Goal: Task Accomplishment & Management: Manage account settings

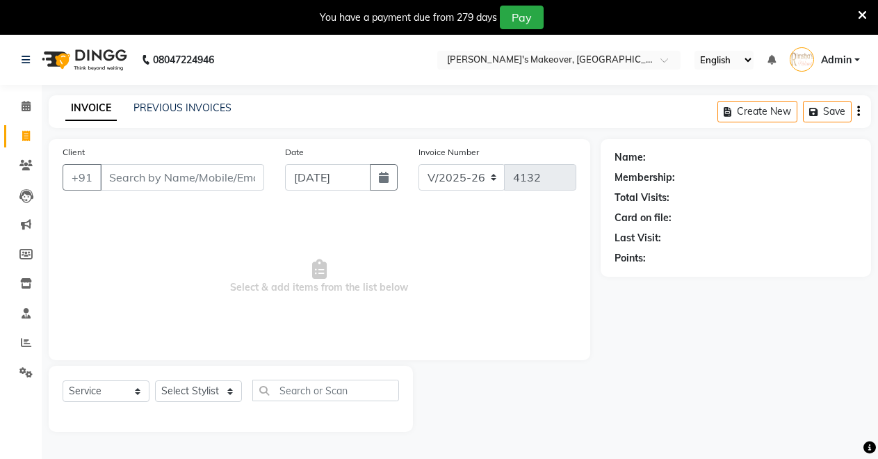
select select "7317"
select select "service"
click at [23, 167] on icon at bounding box center [25, 165] width 13 height 10
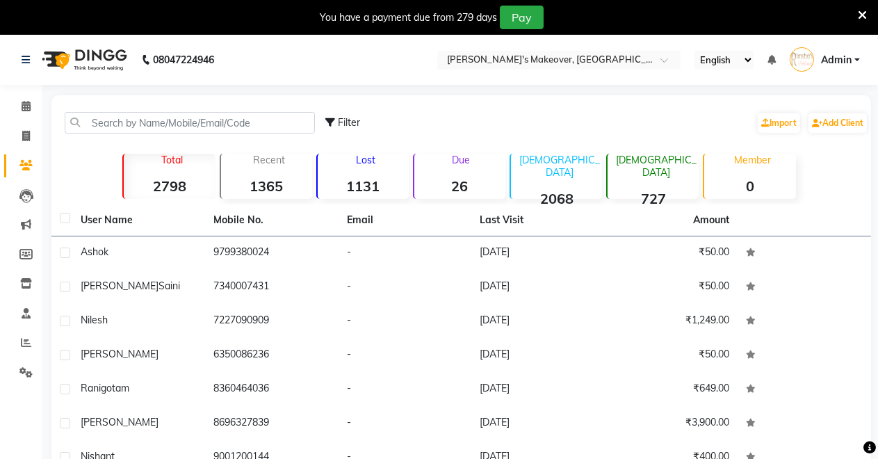
scroll to position [178, 0]
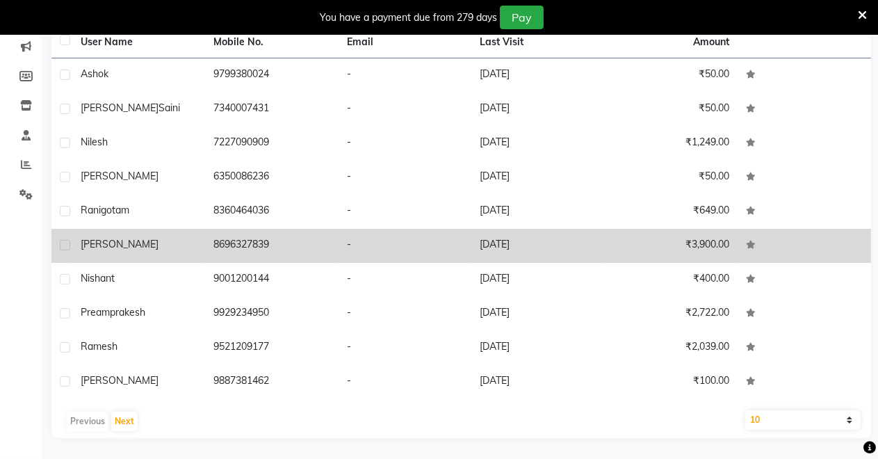
click at [370, 239] on td "-" at bounding box center [404, 246] width 133 height 34
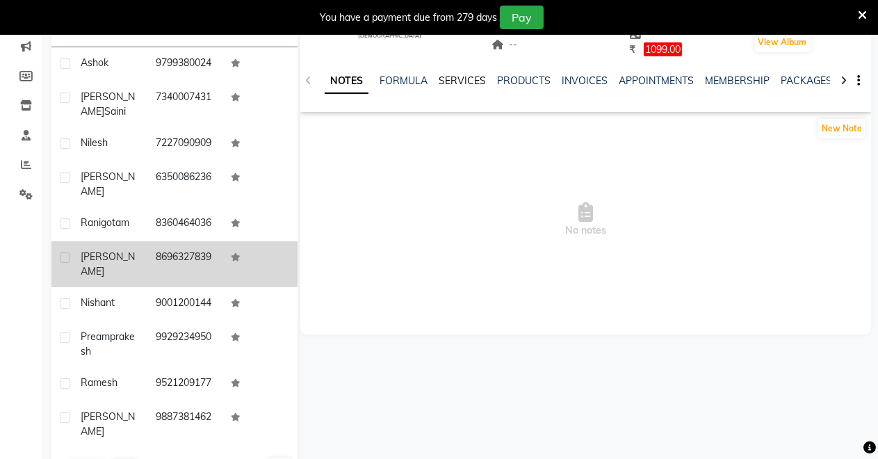
click at [459, 85] on link "SERVICES" at bounding box center [461, 80] width 47 height 13
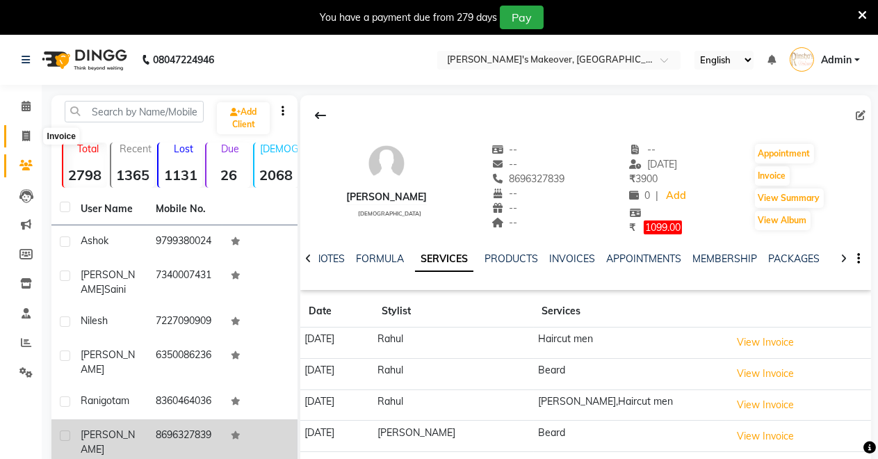
click at [22, 129] on span at bounding box center [26, 137] width 24 height 16
select select "service"
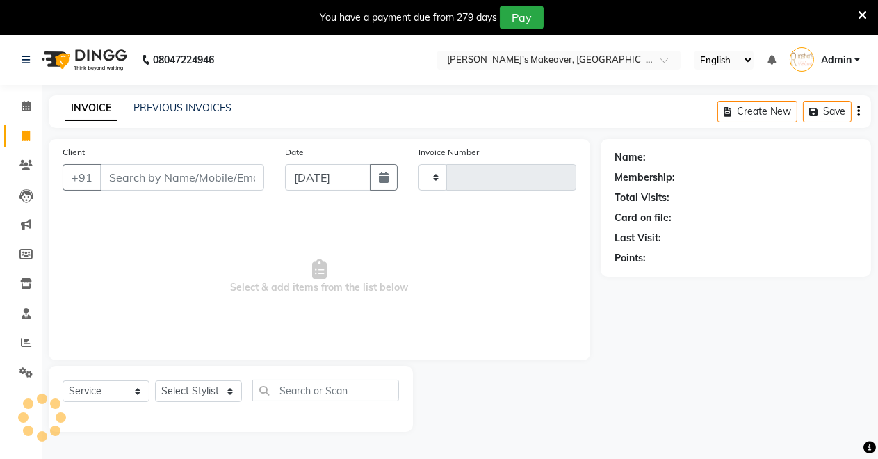
scroll to position [34, 0]
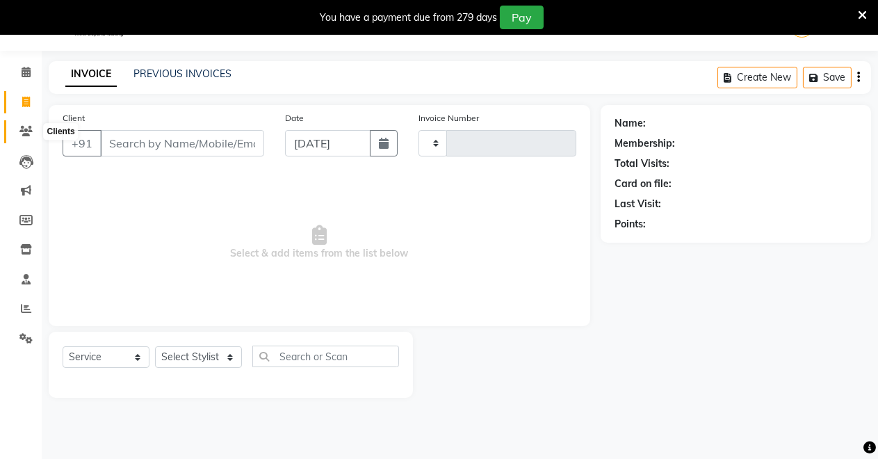
click at [22, 135] on icon at bounding box center [25, 131] width 13 height 10
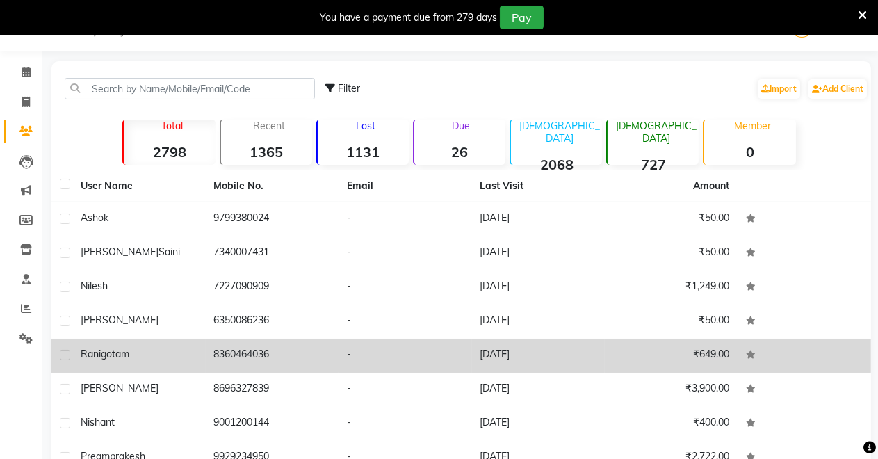
click at [310, 352] on td "8360464036" at bounding box center [272, 355] width 133 height 34
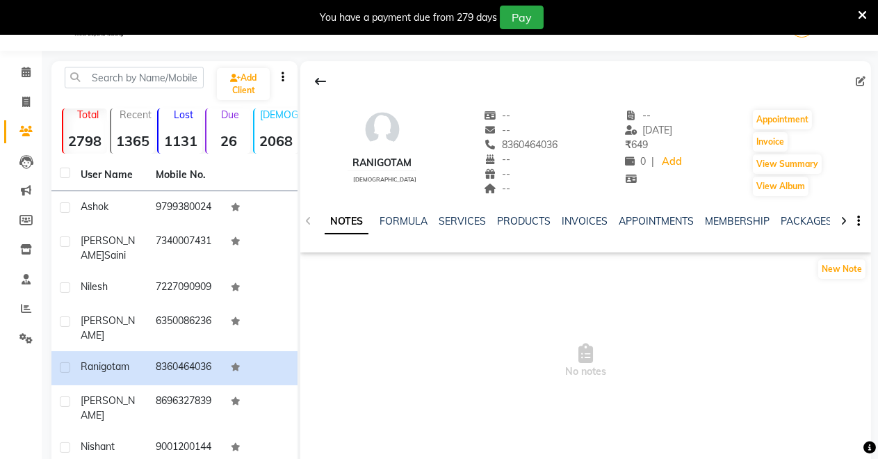
click at [442, 211] on div "NOTES FORMULA SERVICES PRODUCTS INVOICES APPOINTMENTS MEMBERSHIP PACKAGES VOUCH…" at bounding box center [585, 221] width 570 height 48
click at [445, 224] on link "SERVICES" at bounding box center [461, 221] width 47 height 13
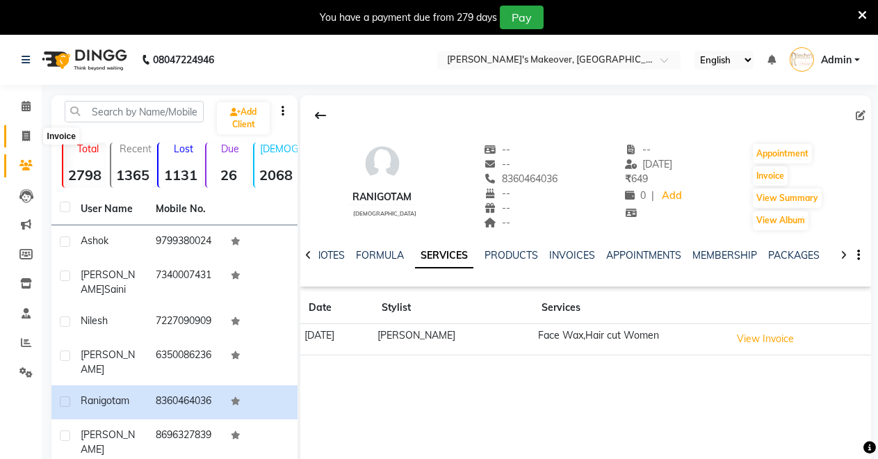
click at [22, 135] on icon at bounding box center [26, 136] width 8 height 10
select select "service"
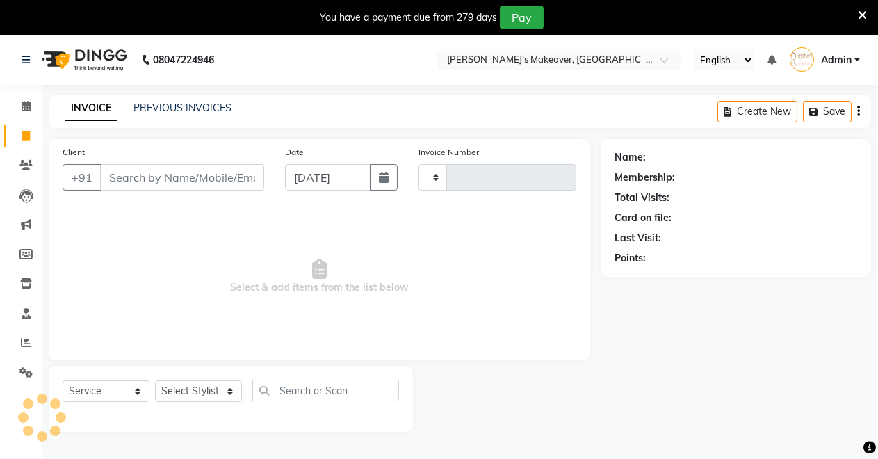
scroll to position [34, 0]
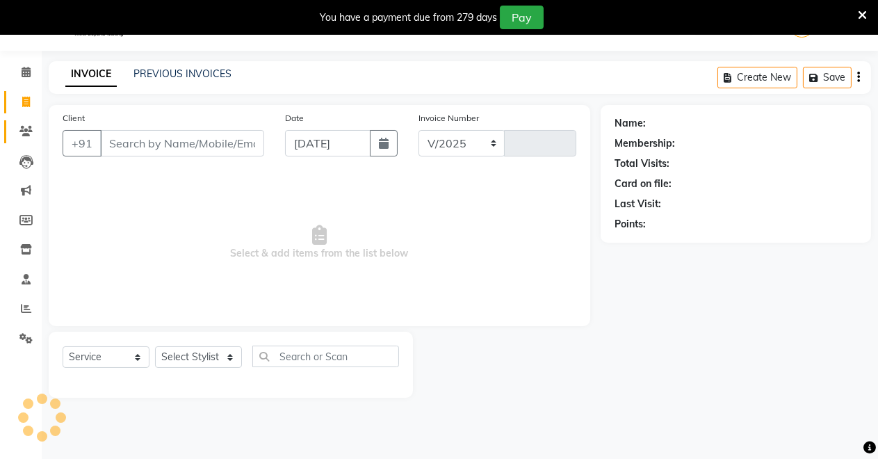
select select "7317"
type input "4132"
click at [23, 74] on icon at bounding box center [26, 72] width 9 height 10
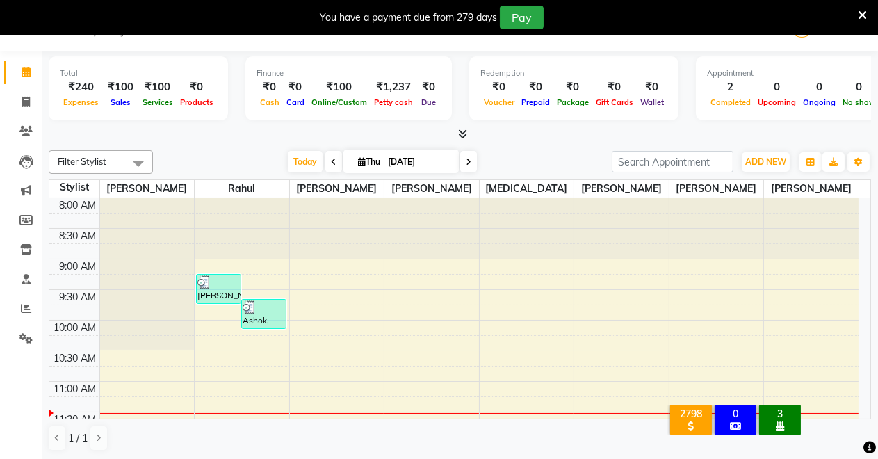
click at [460, 133] on icon at bounding box center [462, 134] width 9 height 10
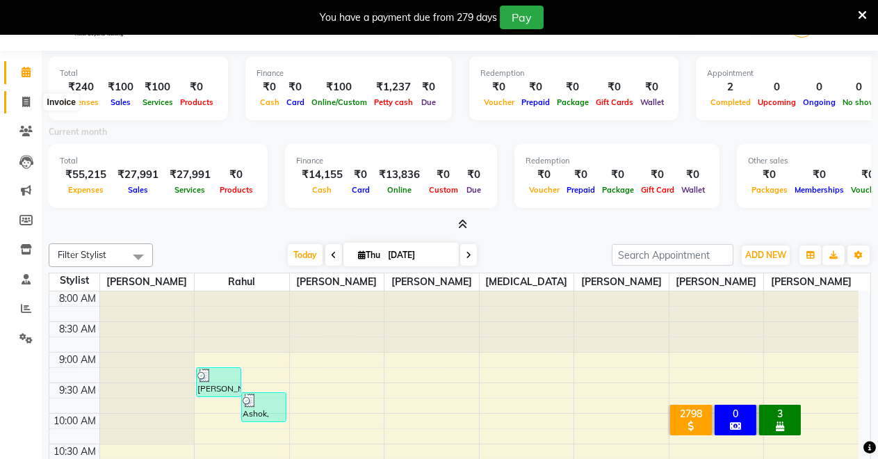
click at [24, 105] on icon at bounding box center [26, 102] width 8 height 10
select select "service"
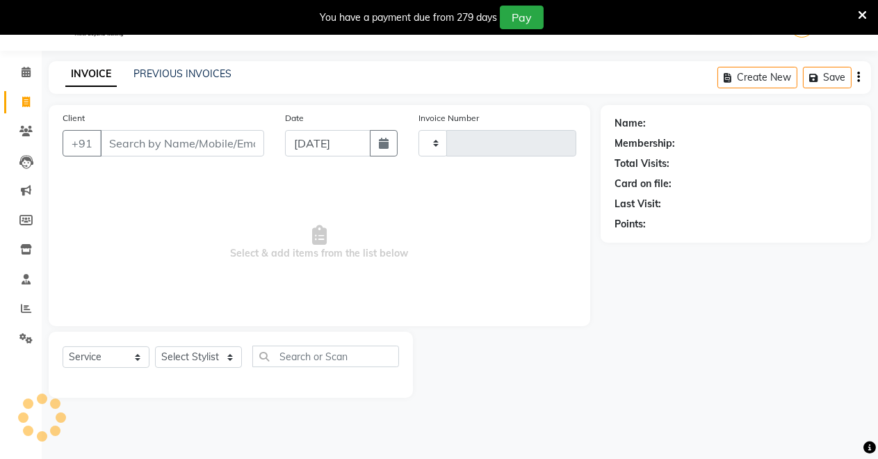
type input "4132"
select select "7317"
click at [169, 148] on input "Client" at bounding box center [182, 143] width 164 height 26
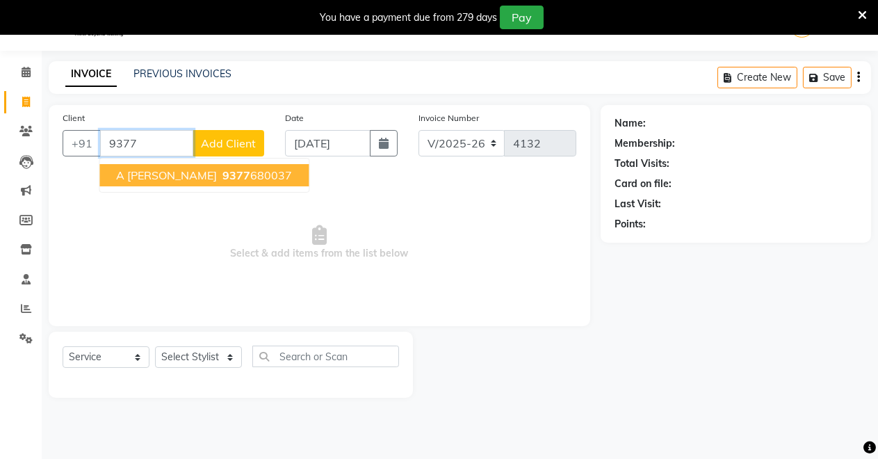
drag, startPoint x: 214, startPoint y: 174, endPoint x: 268, endPoint y: 172, distance: 54.2
click at [222, 174] on span "9377" at bounding box center [236, 175] width 28 height 14
type input "9377680037"
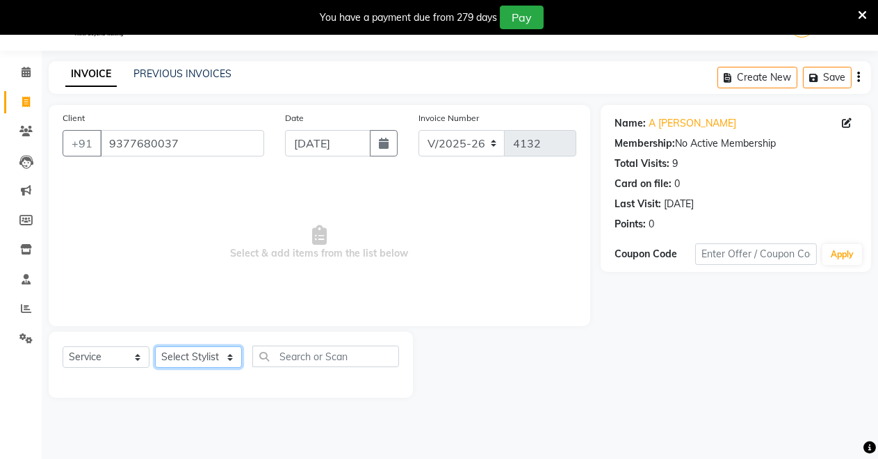
click at [207, 359] on select "Select Stylist [PERSON_NAME] [PERSON_NAME] [MEDICAL_DATA][PERSON_NAME] [PERSON_…" at bounding box center [198, 357] width 87 height 22
select select "64880"
click at [155, 346] on select "Select Stylist [PERSON_NAME] [PERSON_NAME] [MEDICAL_DATA][PERSON_NAME] [PERSON_…" at bounding box center [198, 357] width 87 height 22
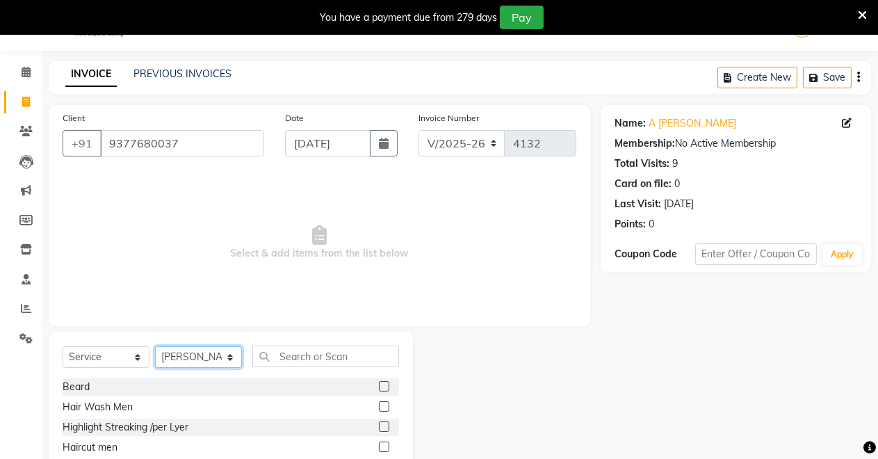
scroll to position [133, 0]
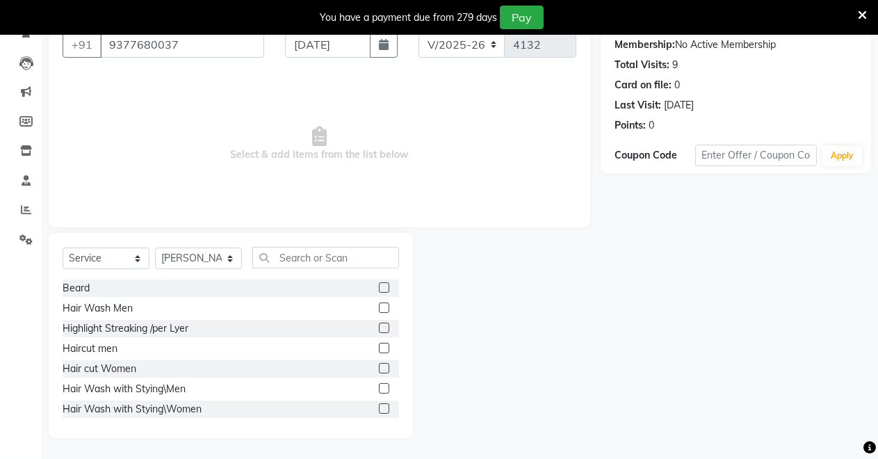
click at [379, 283] on label at bounding box center [384, 287] width 10 height 10
click at [379, 283] on input "checkbox" at bounding box center [383, 287] width 9 height 9
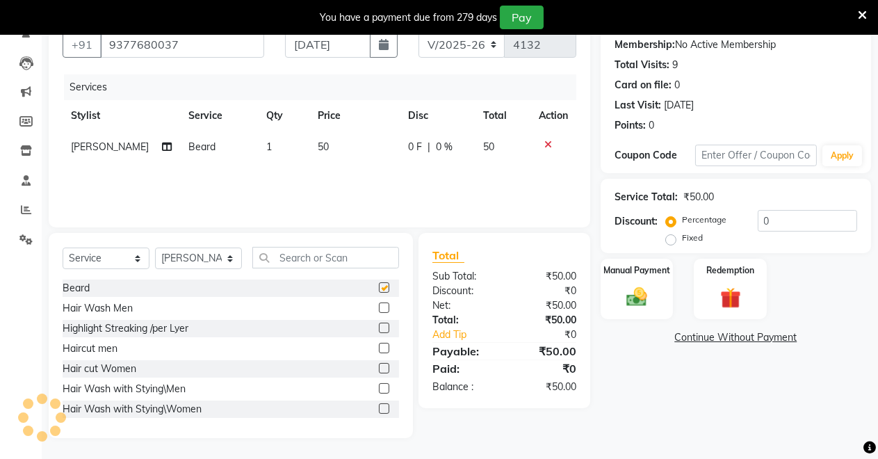
checkbox input "false"
click at [645, 282] on div "Manual Payment" at bounding box center [637, 288] width 76 height 63
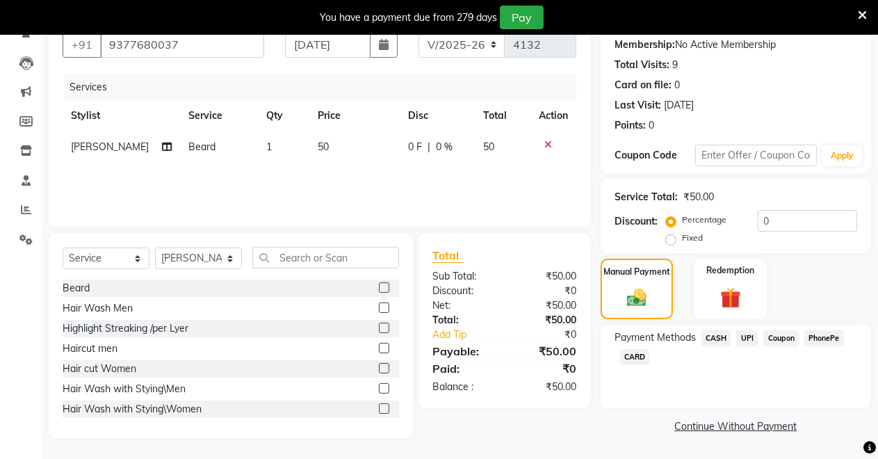
click at [745, 335] on span "UPI" at bounding box center [747, 338] width 22 height 16
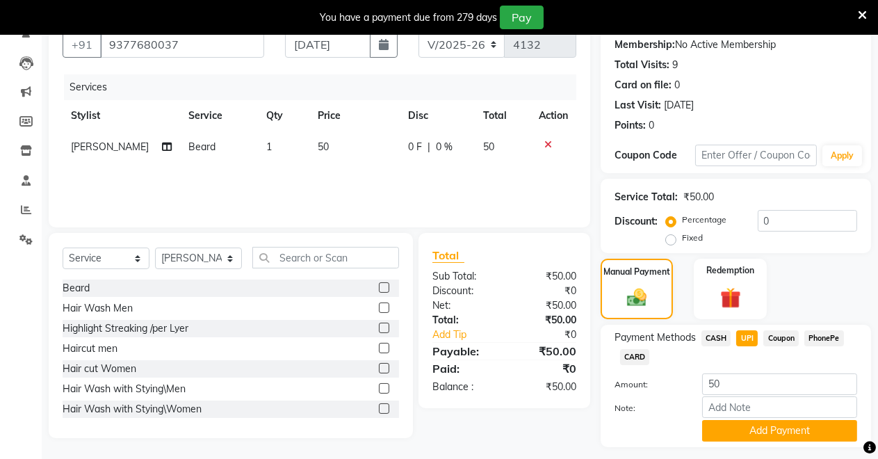
scroll to position [170, 0]
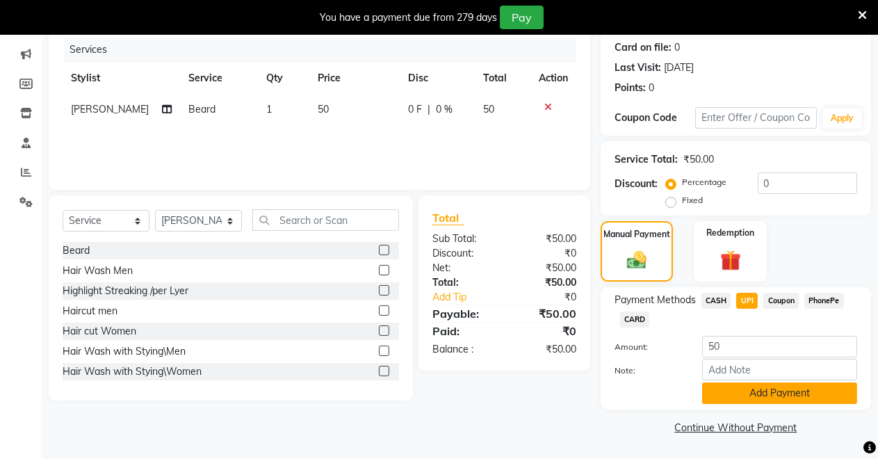
click at [763, 388] on button "Add Payment" at bounding box center [779, 393] width 155 height 22
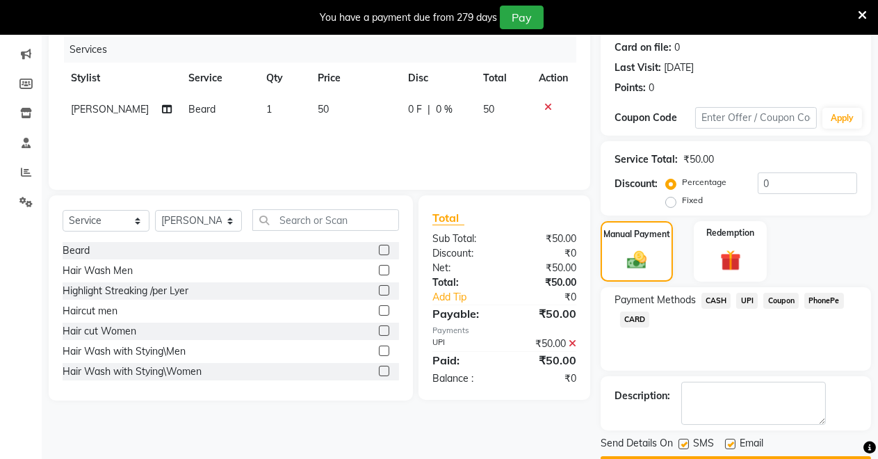
scroll to position [210, 0]
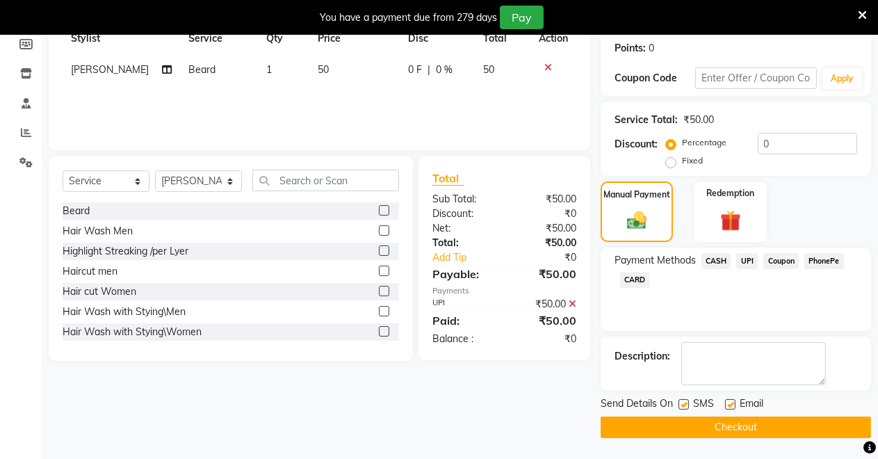
click at [769, 429] on button "Checkout" at bounding box center [735, 427] width 270 height 22
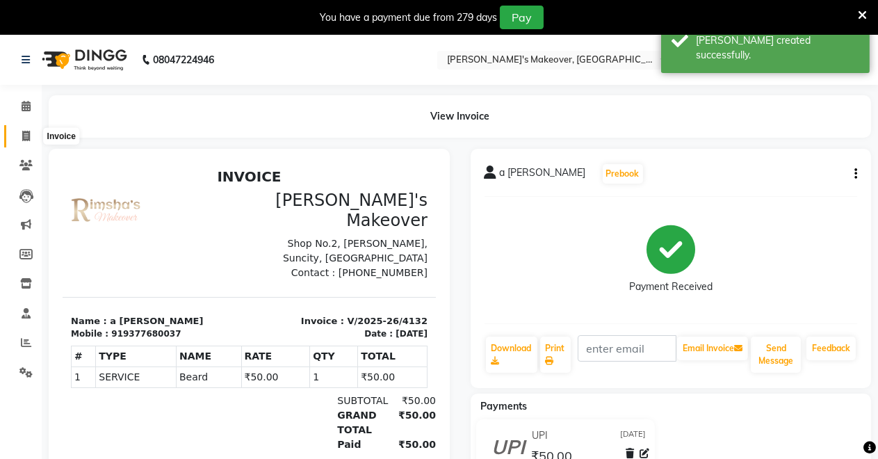
drag, startPoint x: 22, startPoint y: 138, endPoint x: 41, endPoint y: 147, distance: 21.4
click at [24, 137] on icon at bounding box center [26, 136] width 8 height 10
select select "service"
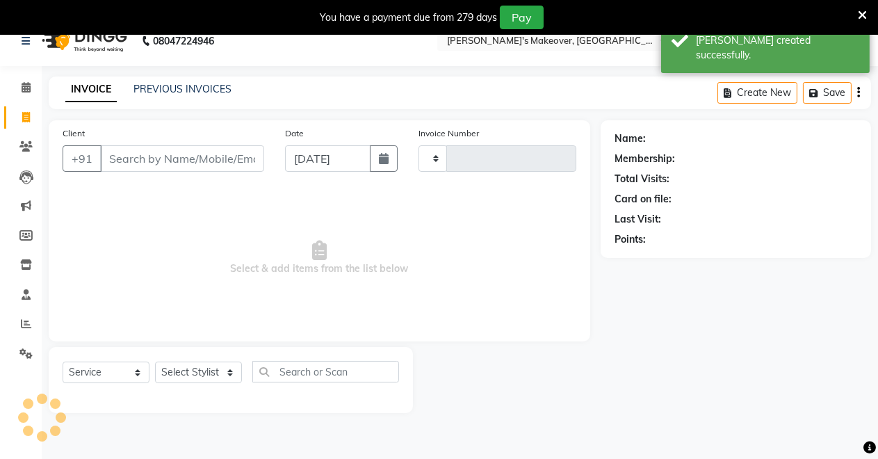
type input "4133"
select select "7317"
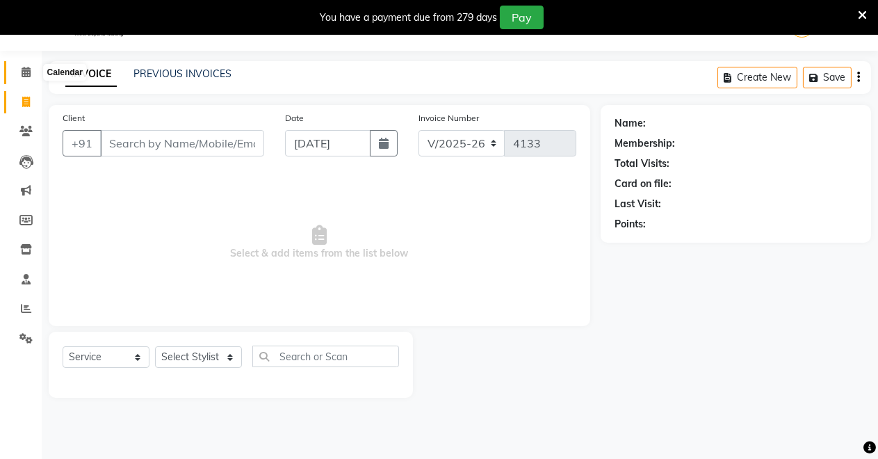
click at [19, 68] on span at bounding box center [26, 73] width 24 height 16
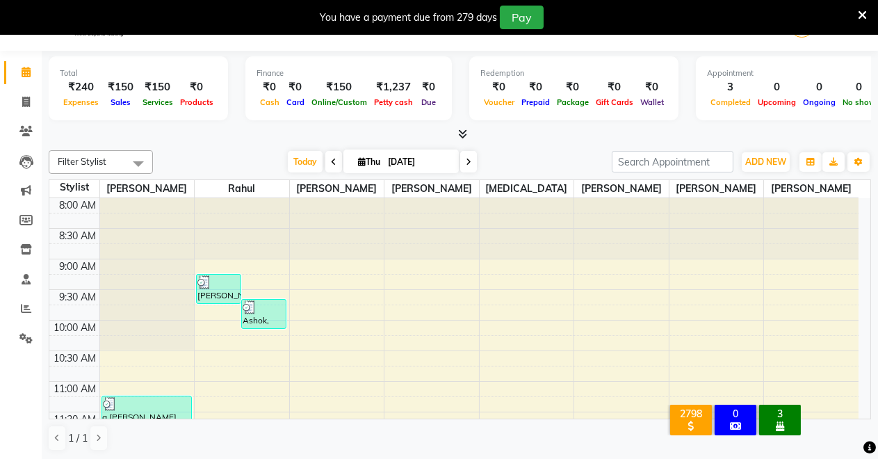
click at [452, 127] on span at bounding box center [459, 134] width 15 height 15
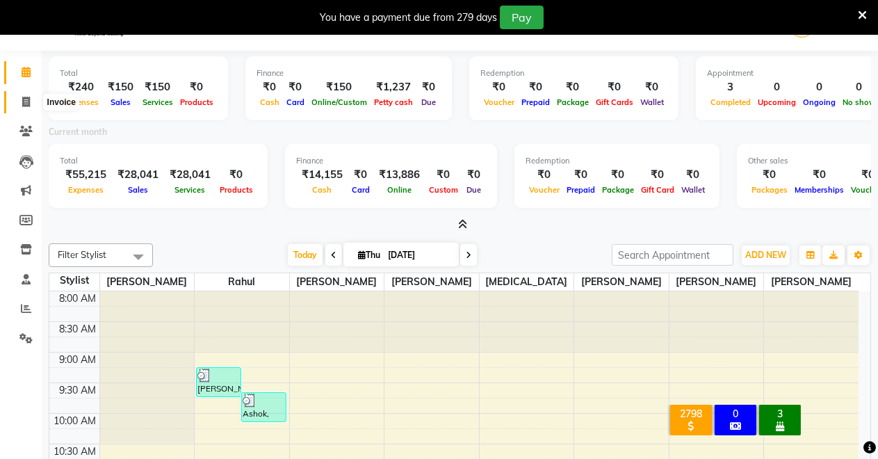
click at [16, 105] on span at bounding box center [26, 102] width 24 height 16
select select "service"
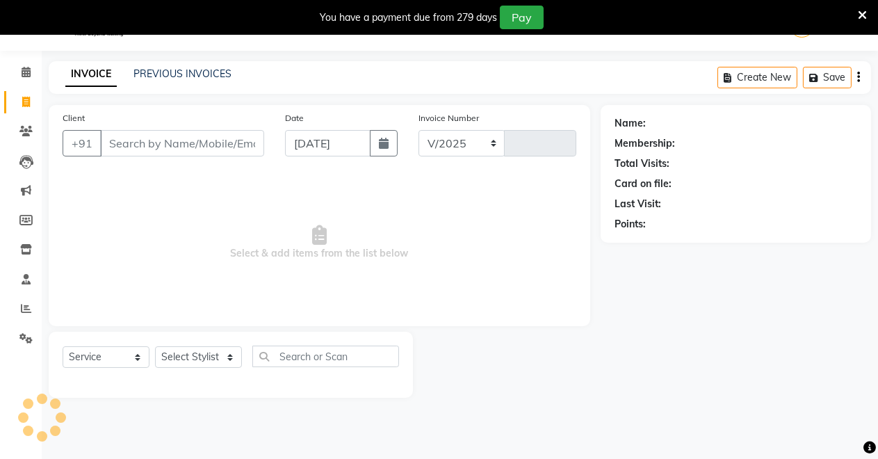
select select "7317"
type input "4133"
click at [220, 140] on input "Client" at bounding box center [182, 143] width 164 height 26
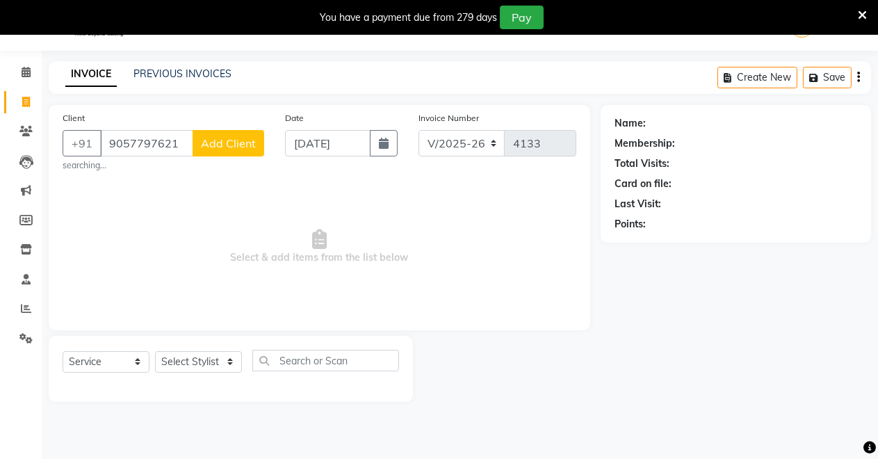
click at [298, 207] on span "Select & add items from the list below" at bounding box center [319, 246] width 513 height 139
click at [178, 140] on input "9057797621" at bounding box center [146, 143] width 93 height 26
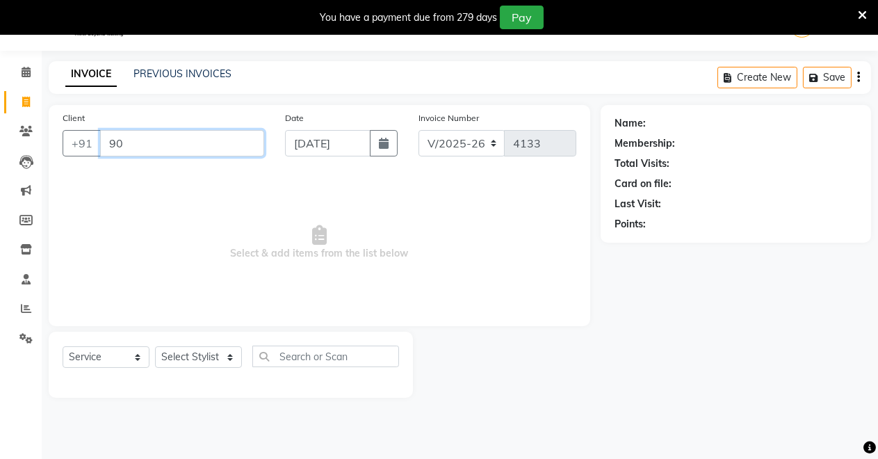
type input "9"
click at [230, 136] on input "Client" at bounding box center [182, 143] width 164 height 26
type input "9331722222"
click at [227, 137] on span "Add Client" at bounding box center [228, 143] width 55 height 14
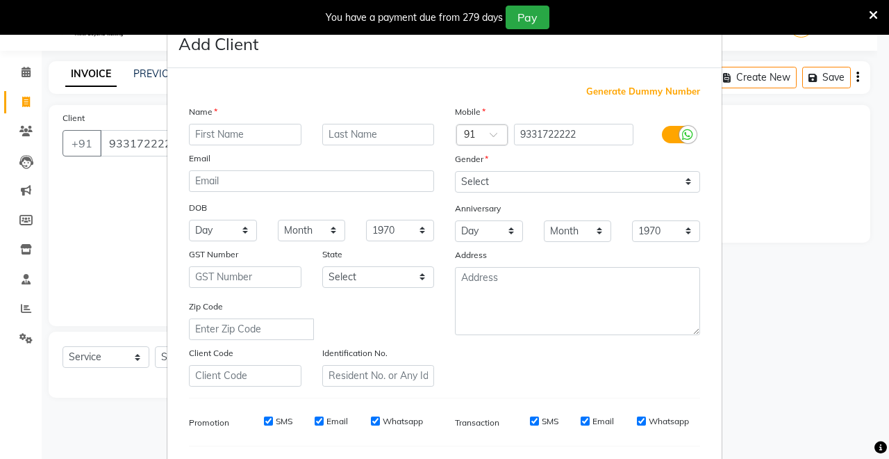
click at [219, 137] on input "text" at bounding box center [245, 135] width 113 height 22
type input "[PERSON_NAME]"
click at [613, 182] on select "Select [DEMOGRAPHIC_DATA] [DEMOGRAPHIC_DATA] Other Prefer Not To Say" at bounding box center [577, 182] width 245 height 22
select select "[DEMOGRAPHIC_DATA]"
click at [455, 171] on select "Select [DEMOGRAPHIC_DATA] [DEMOGRAPHIC_DATA] Other Prefer Not To Say" at bounding box center [577, 182] width 245 height 22
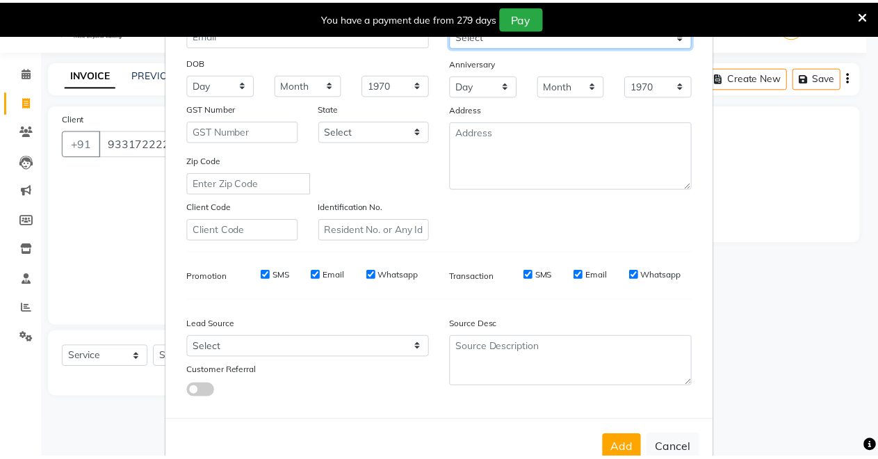
scroll to position [180, 0]
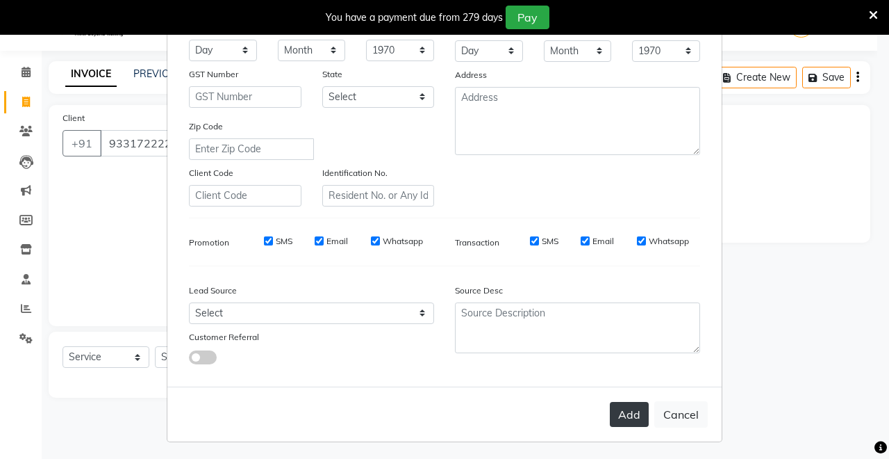
click at [626, 414] on div "Add Cancel" at bounding box center [444, 413] width 554 height 55
click at [625, 414] on button "Add" at bounding box center [629, 414] width 39 height 25
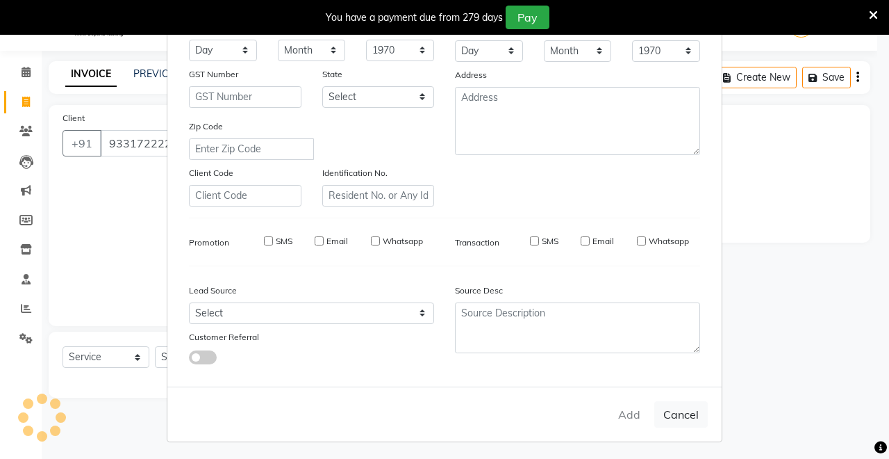
select select
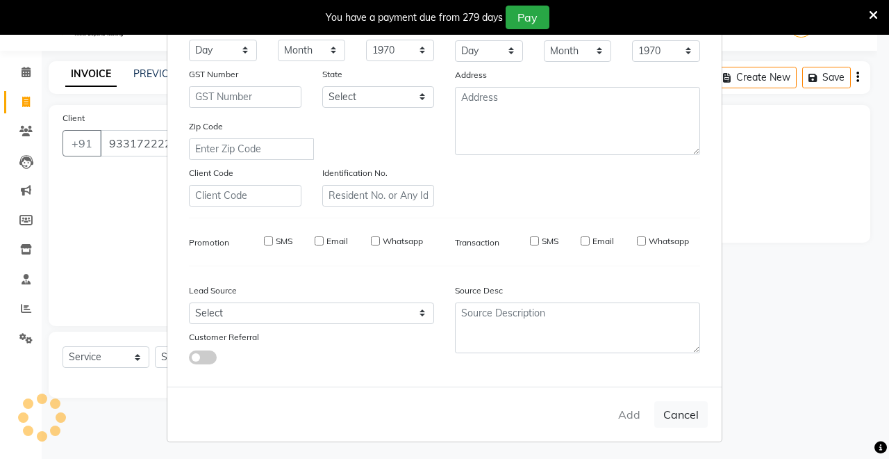
select select
checkbox input "false"
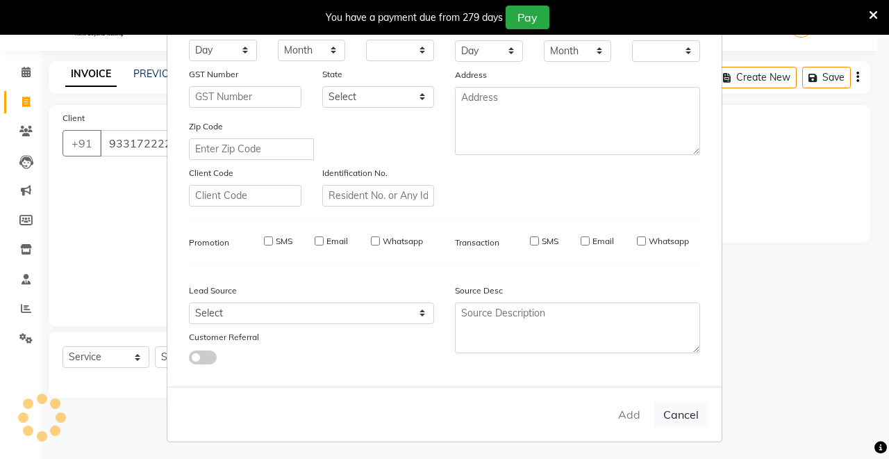
checkbox input "false"
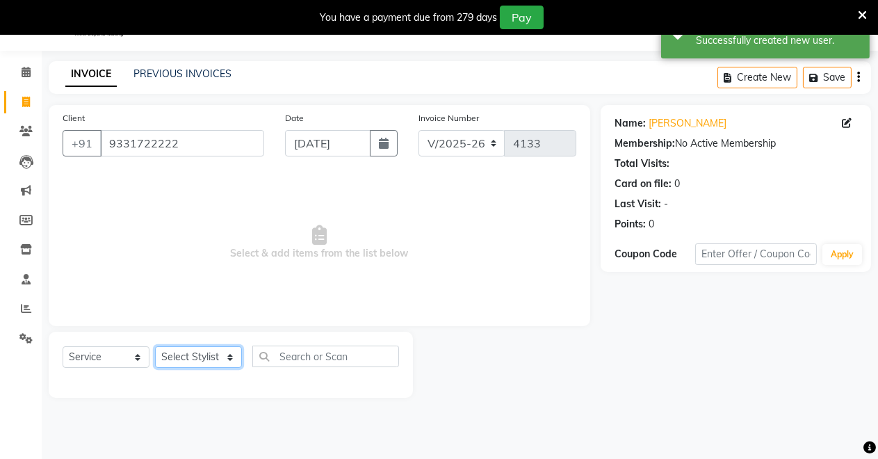
click at [188, 355] on select "Select Stylist [PERSON_NAME] [PERSON_NAME] [MEDICAL_DATA][PERSON_NAME] [PERSON_…" at bounding box center [198, 357] width 87 height 22
select select "65689"
click at [155, 346] on select "Select Stylist [PERSON_NAME] [PERSON_NAME] [MEDICAL_DATA][PERSON_NAME] [PERSON_…" at bounding box center [198, 357] width 87 height 22
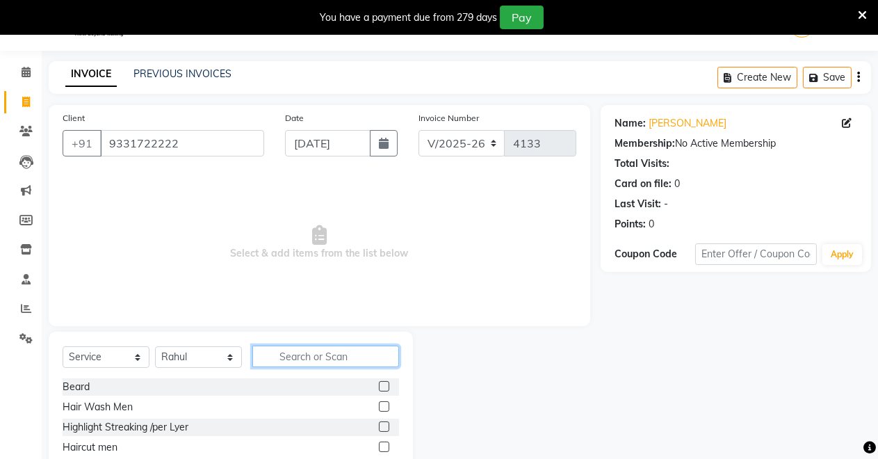
click at [310, 356] on input "text" at bounding box center [325, 356] width 147 height 22
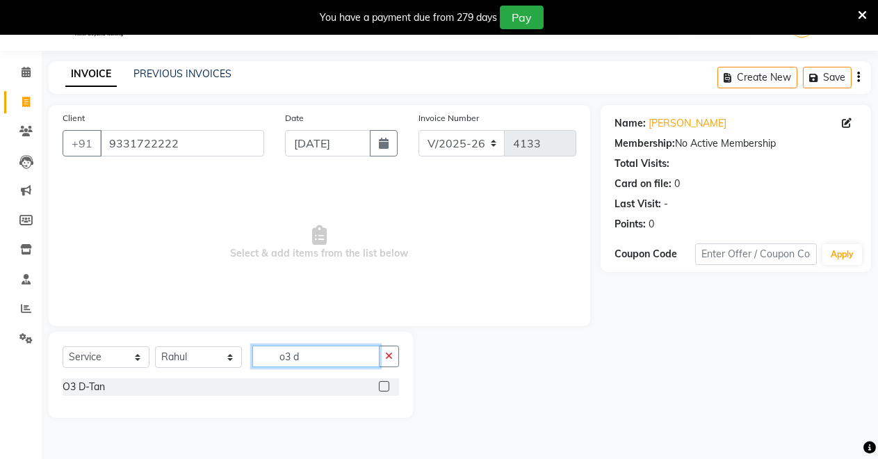
type input "o3 d"
click at [386, 386] on label at bounding box center [384, 386] width 10 height 10
click at [386, 386] on input "checkbox" at bounding box center [383, 386] width 9 height 9
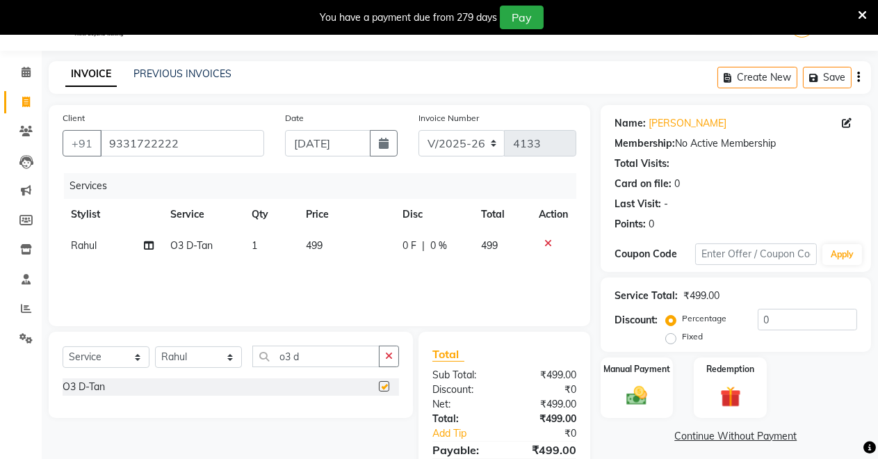
checkbox input "false"
click at [661, 395] on div "Manual Payment" at bounding box center [637, 387] width 76 height 63
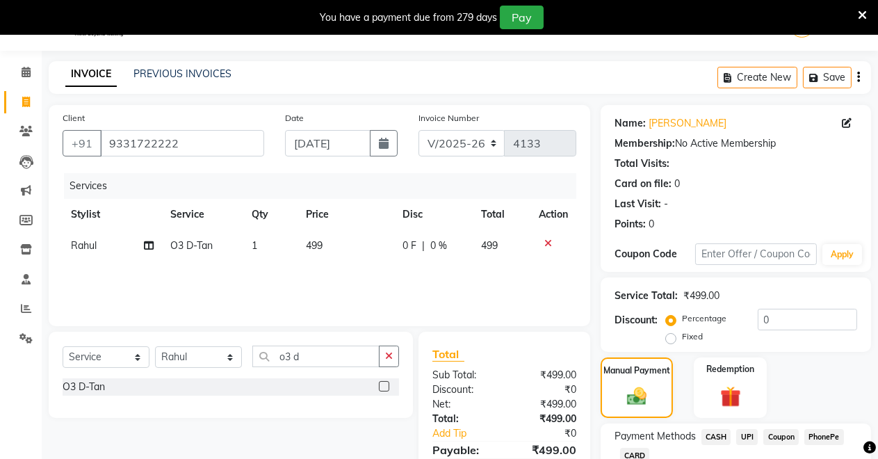
scroll to position [131, 0]
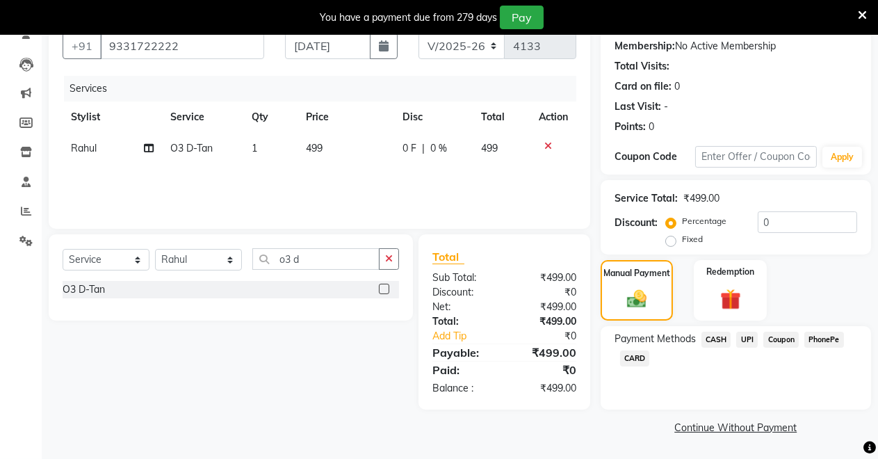
click at [716, 336] on span "CASH" at bounding box center [716, 339] width 30 height 16
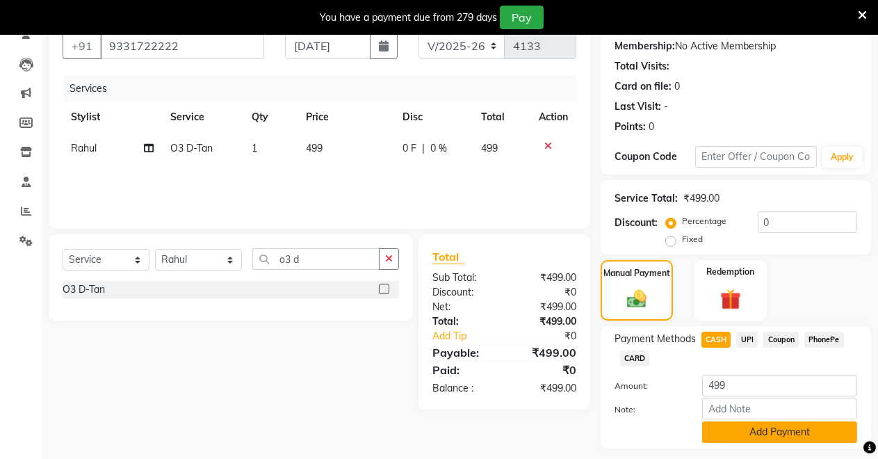
click at [767, 427] on button "Add Payment" at bounding box center [779, 432] width 155 height 22
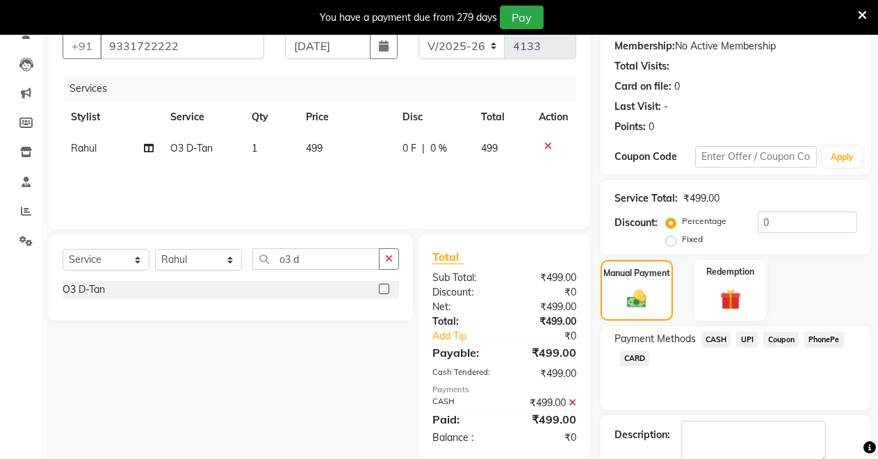
scroll to position [210, 0]
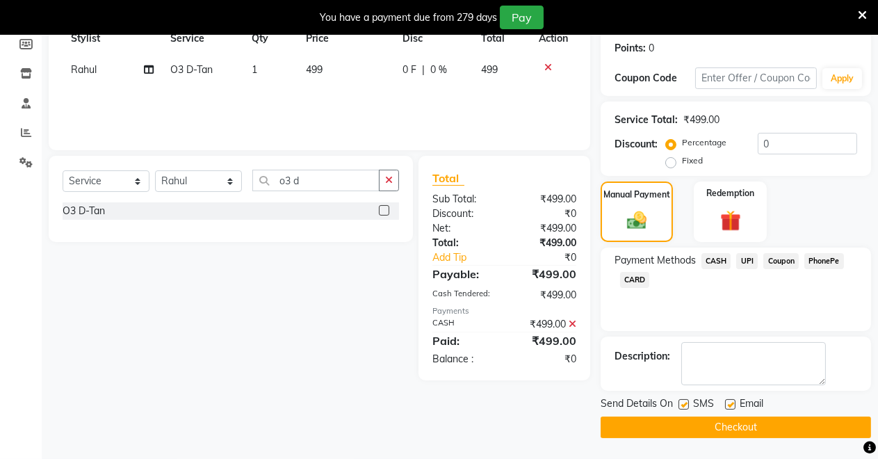
click at [763, 427] on button "Checkout" at bounding box center [735, 427] width 270 height 22
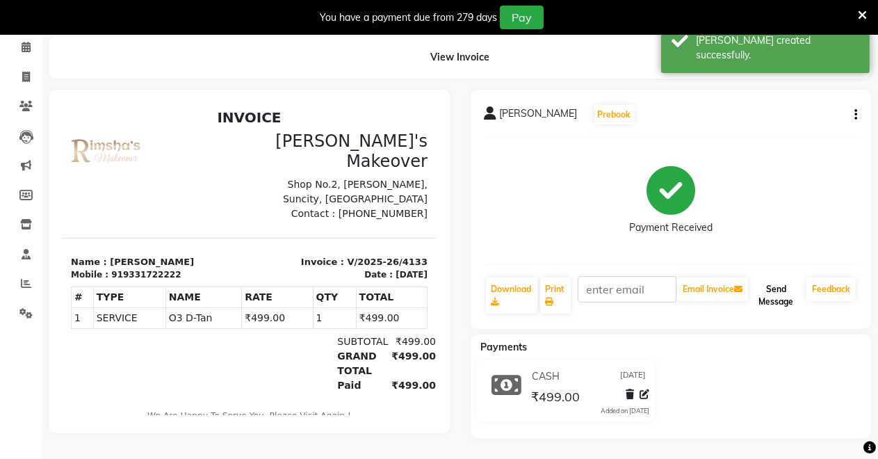
click at [773, 288] on button "Send Message" at bounding box center [775, 295] width 50 height 36
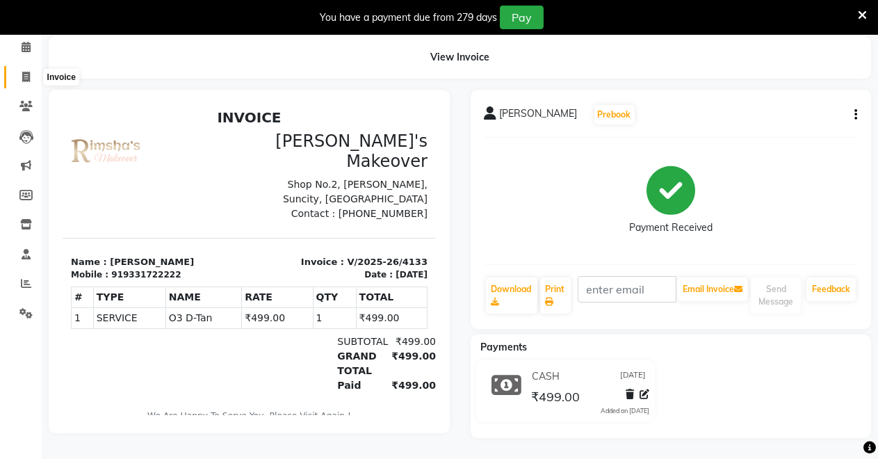
click at [27, 72] on icon at bounding box center [26, 77] width 8 height 10
select select "7317"
select select "service"
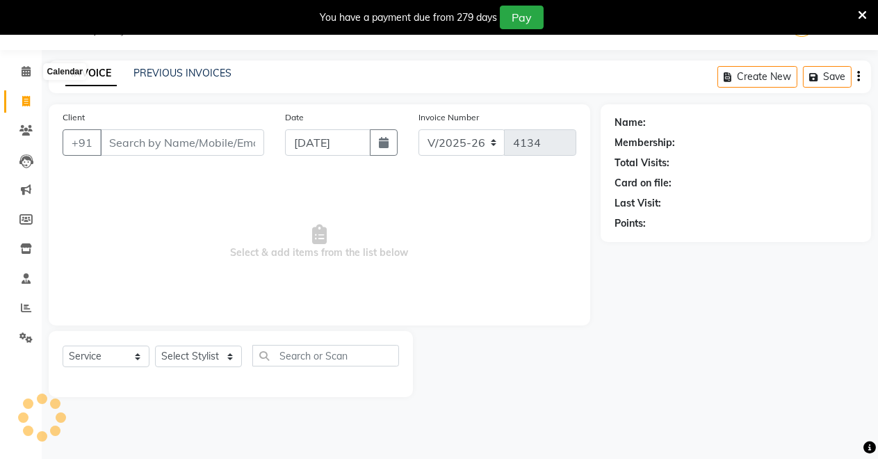
scroll to position [34, 0]
